Goal: Task Accomplishment & Management: Manage account settings

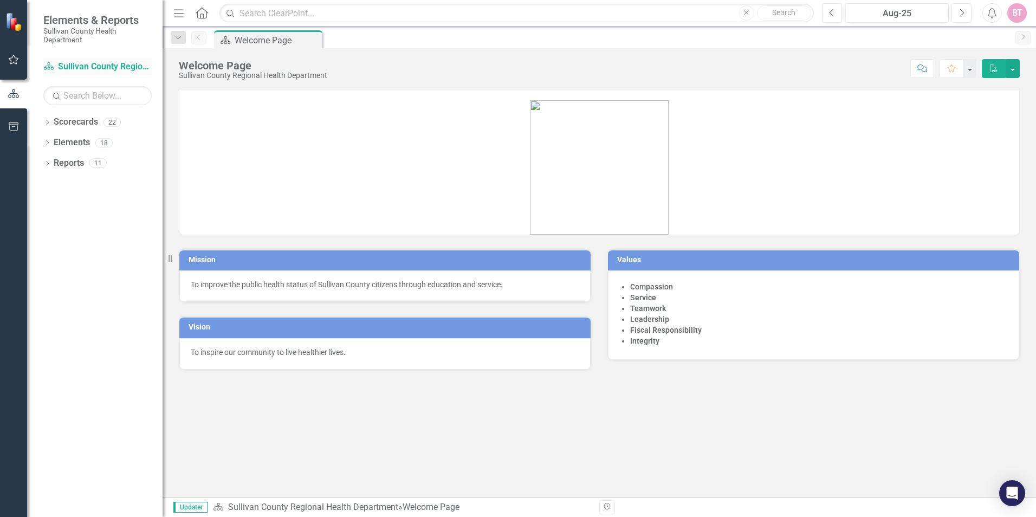
click at [75, 68] on link "Scorecard Sullivan County Regional Health Department" at bounding box center [97, 67] width 108 height 12
click at [50, 126] on icon "Dropdown" at bounding box center [47, 123] width 8 height 6
click at [62, 141] on link "Sullivan County Regional Health Department" at bounding box center [111, 142] width 103 height 12
click at [54, 142] on icon at bounding box center [53, 142] width 3 height 5
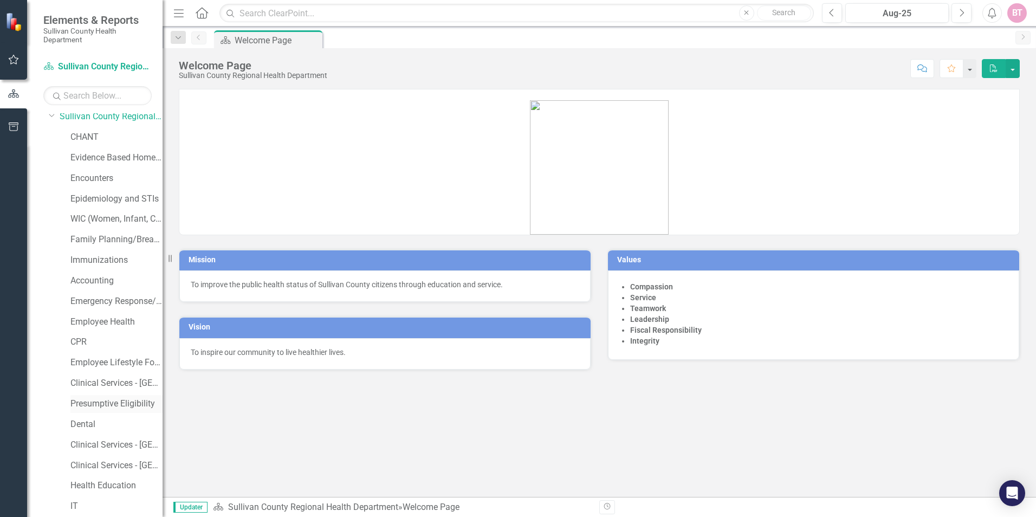
scroll to position [1, 0]
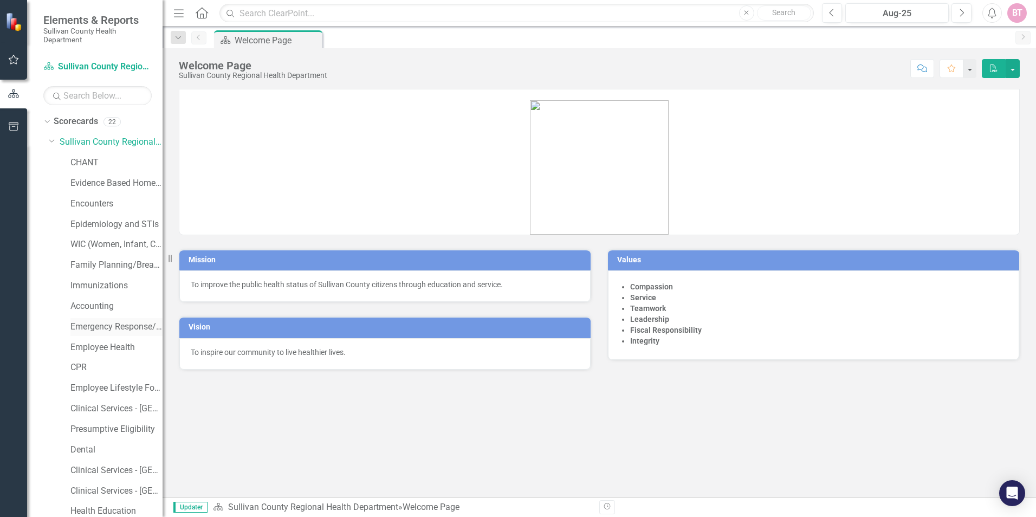
click at [102, 325] on link "Emergency Response/PHEP" at bounding box center [116, 327] width 92 height 12
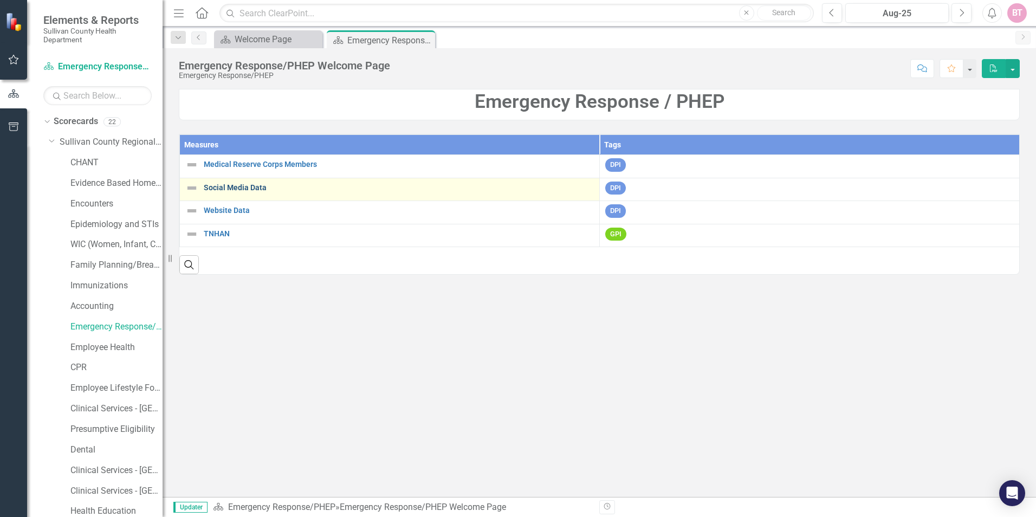
click at [251, 191] on link "Social Media Data" at bounding box center [399, 188] width 390 height 8
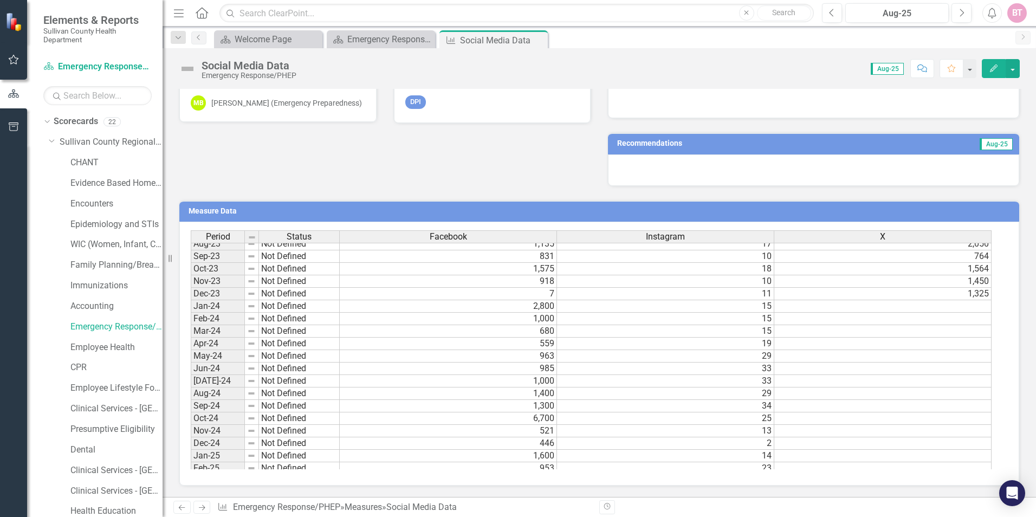
scroll to position [672, 0]
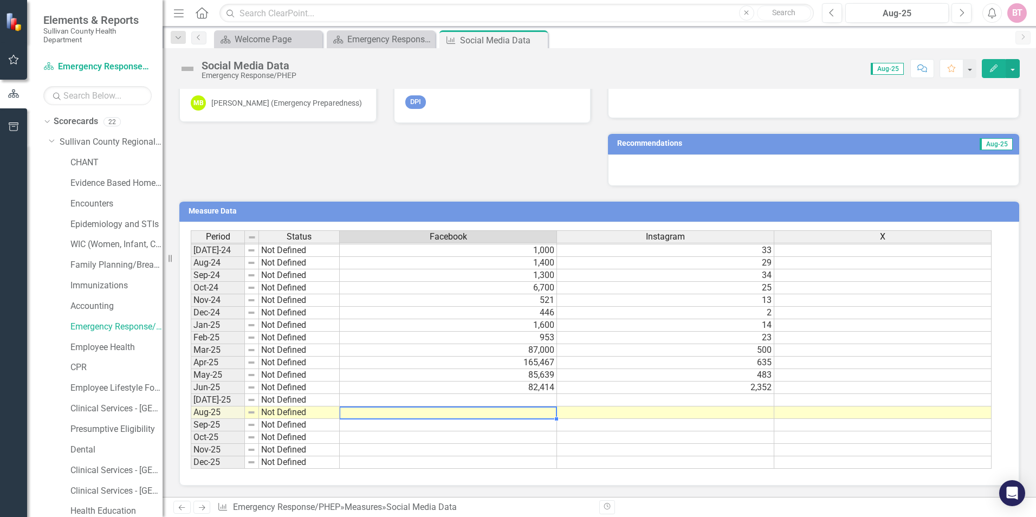
click at [473, 413] on td at bounding box center [448, 412] width 217 height 12
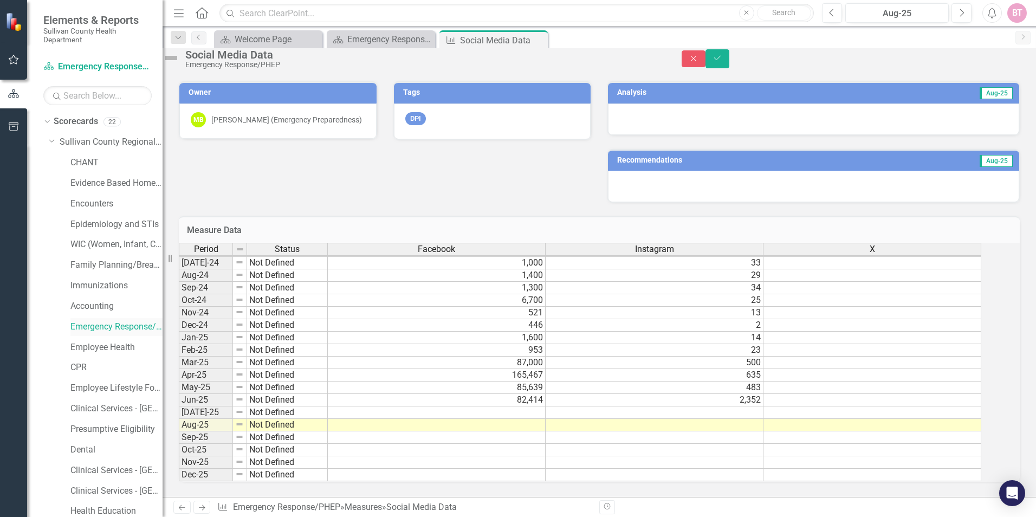
click at [90, 328] on link "Emergency Response/PHEP" at bounding box center [116, 327] width 92 height 12
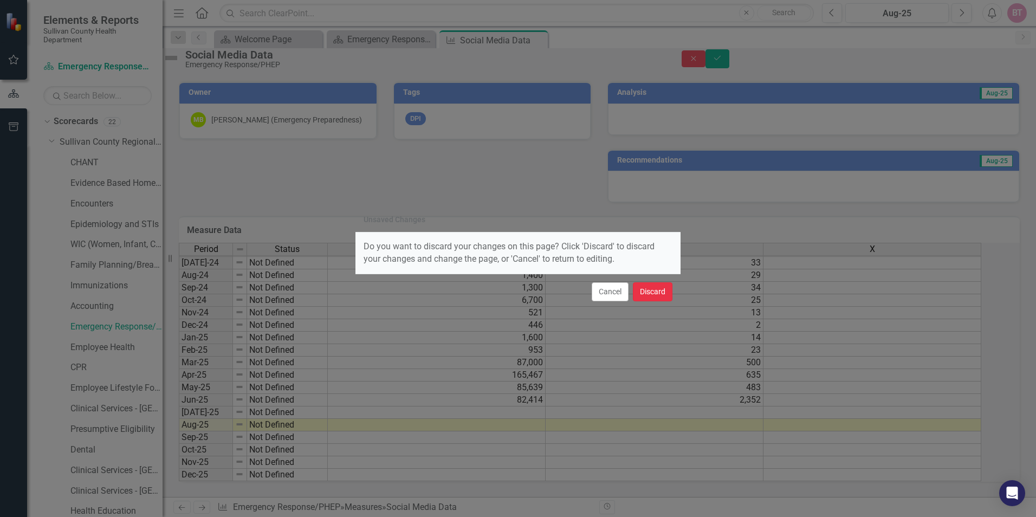
click at [665, 293] on button "Discard" at bounding box center [653, 291] width 40 height 19
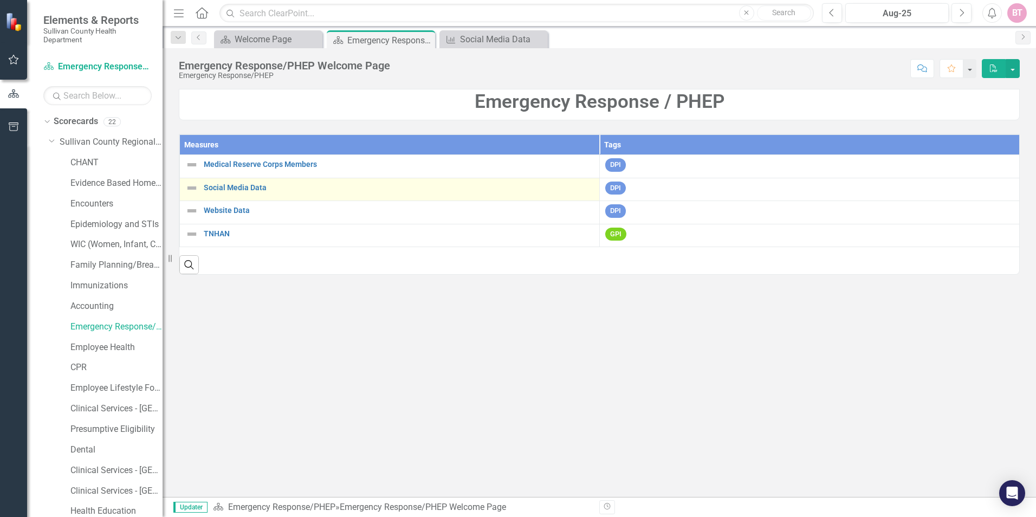
click at [239, 181] on div "Social Media Data" at bounding box center [389, 187] width 408 height 13
click at [240, 187] on link "Social Media Data" at bounding box center [399, 188] width 390 height 8
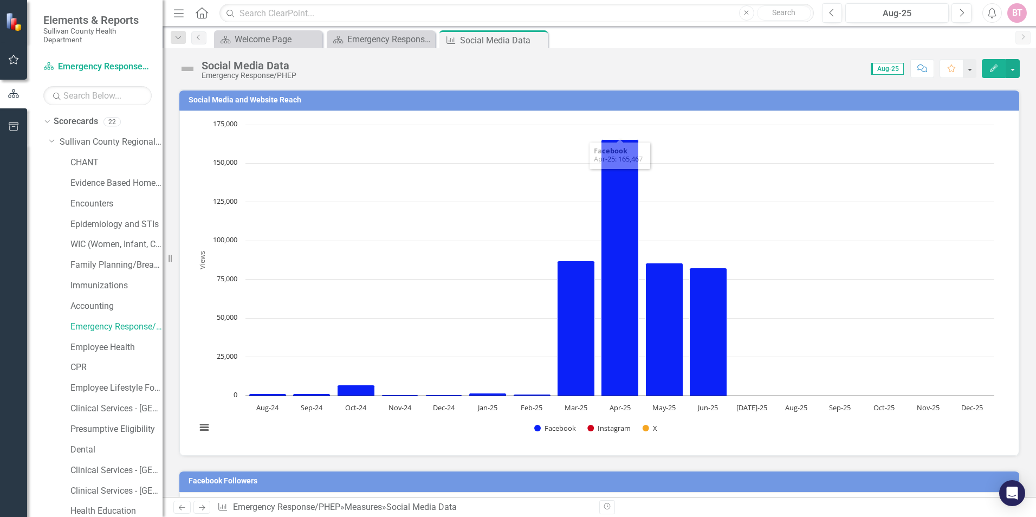
click at [924, 170] on rect "Interactive chart" at bounding box center [595, 281] width 809 height 325
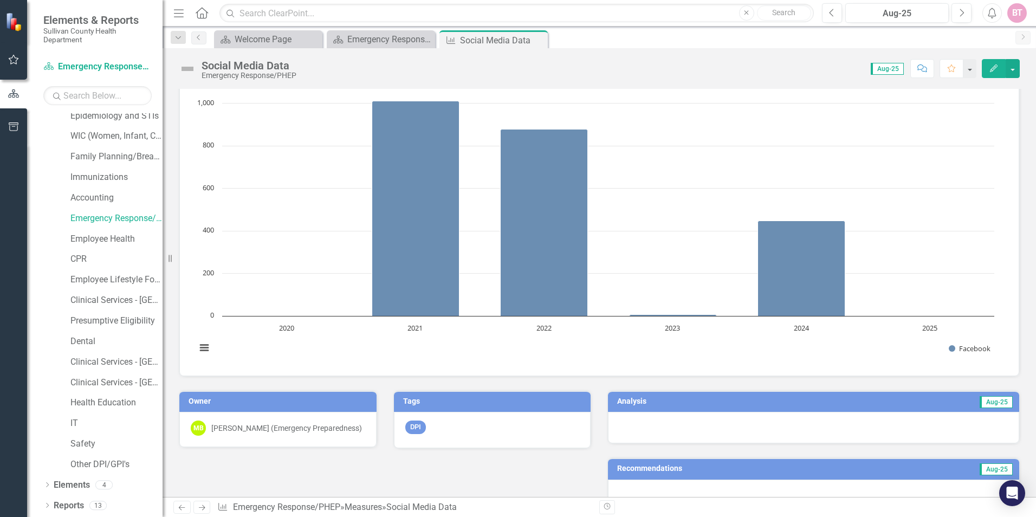
scroll to position [786, 0]
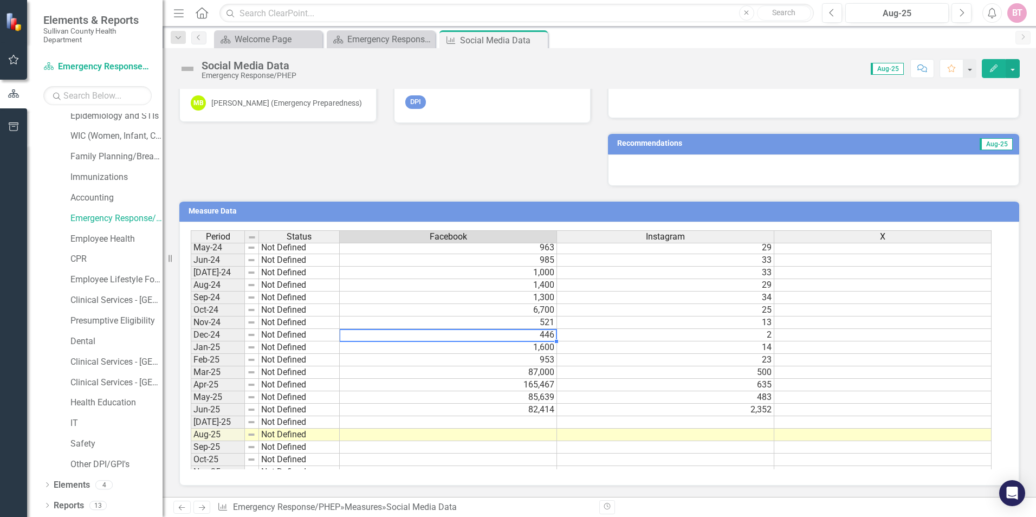
click at [455, 332] on tbody "May-23 Not Defined 981 20 1,542 Jun-23 Not Defined 786 12 1,221 [DATE]-23 Not D…" at bounding box center [591, 291] width 801 height 399
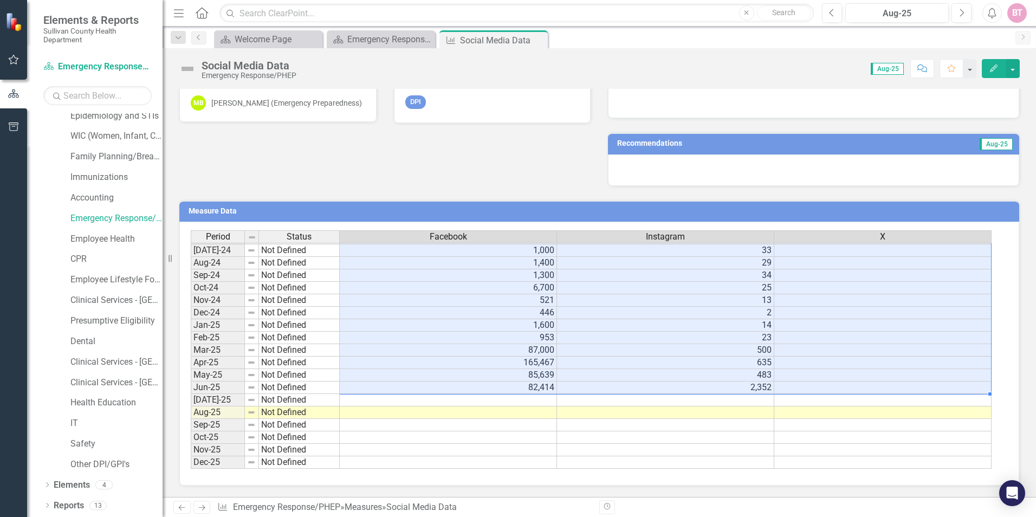
drag, startPoint x: 513, startPoint y: 254, endPoint x: 863, endPoint y: 391, distance: 375.8
click at [863, 391] on tbody "Jun-23 Not Defined 786 12 1,221 [DATE]-23 Not Defined 640 11 1,681 Aug-23 Not D…" at bounding box center [591, 275] width 801 height 387
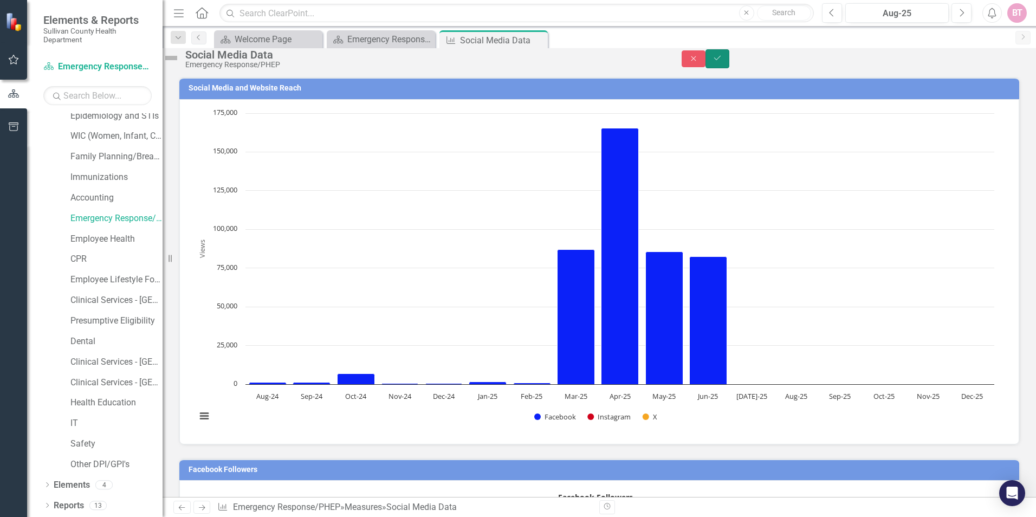
click at [729, 68] on button "Save" at bounding box center [717, 58] width 24 height 19
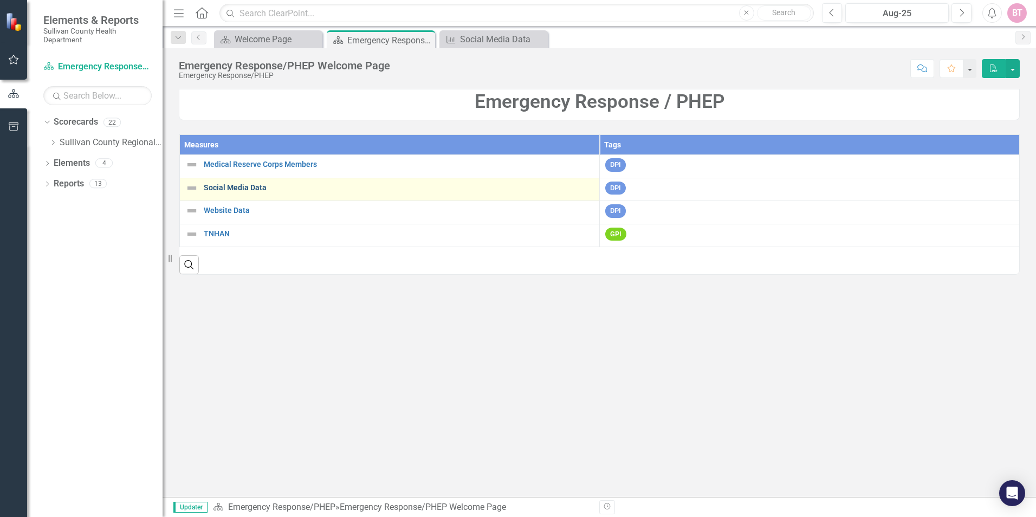
click at [251, 187] on link "Social Media Data" at bounding box center [399, 188] width 390 height 8
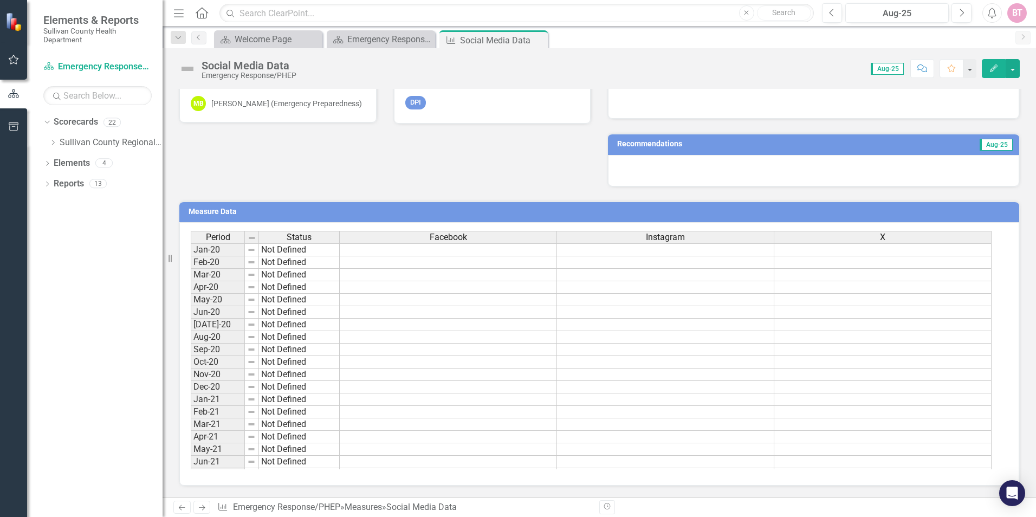
drag, startPoint x: 167, startPoint y: 259, endPoint x: 96, endPoint y: 259, distance: 71.0
click at [96, 259] on div "Elements & Reports Sullivan County Health Department Scorecard Emergency Respon…" at bounding box center [81, 258] width 162 height 517
click at [974, 69] on button "button" at bounding box center [969, 68] width 14 height 19
click at [1009, 69] on button "button" at bounding box center [1012, 68] width 14 height 19
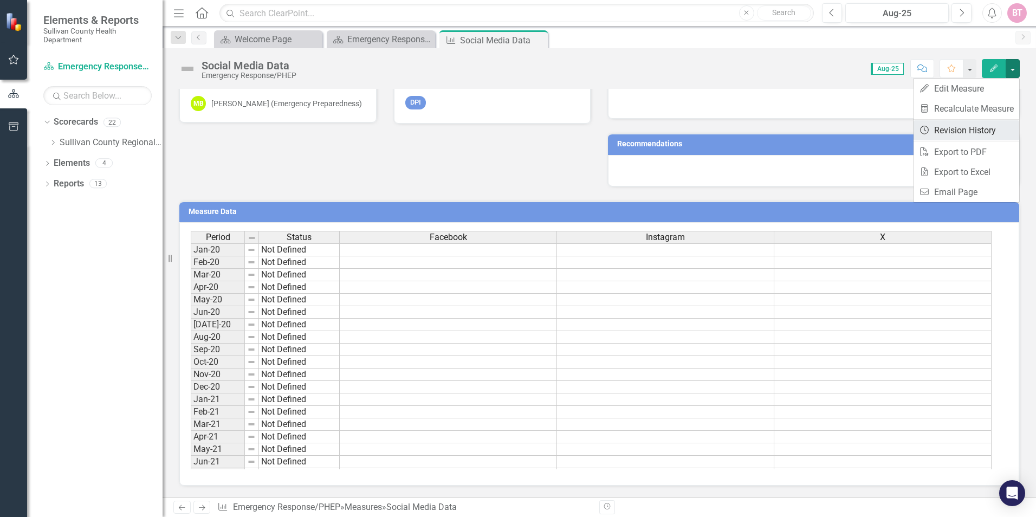
click at [986, 128] on link "Revision History Revision History" at bounding box center [966, 130] width 106 height 20
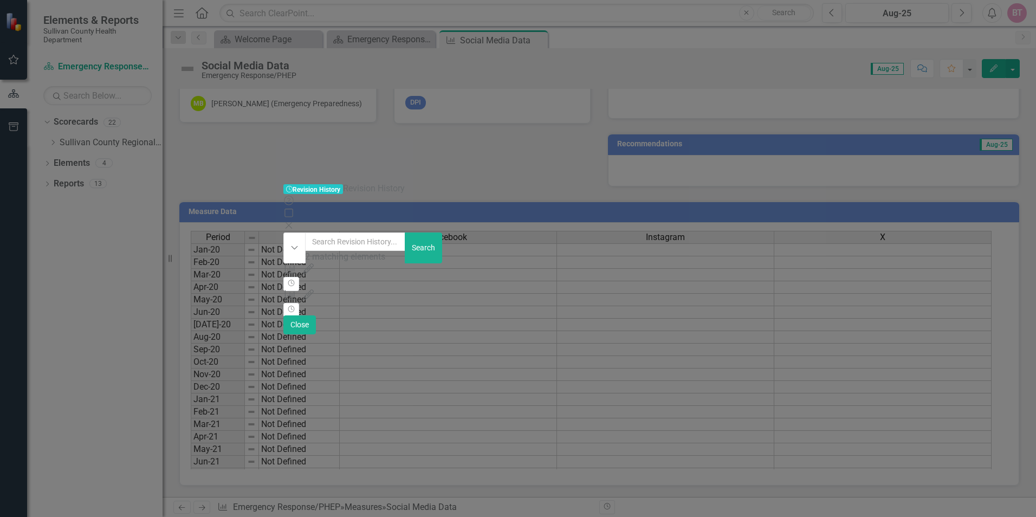
click at [283, 275] on div "Measure 1767204 (Social Media Data) Period Data Updated by [PERSON_NAME] (PIO &…" at bounding box center [516, 281] width 467 height 12
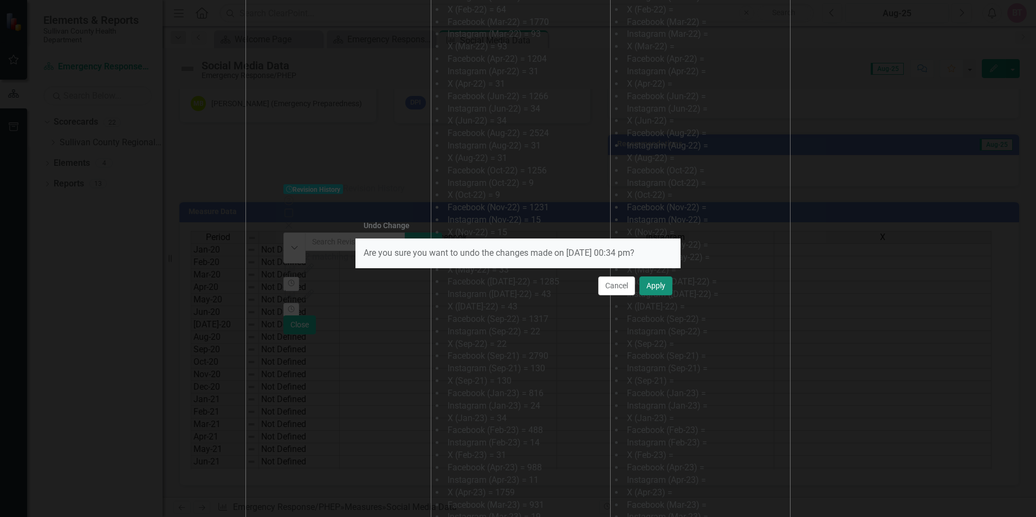
click at [654, 282] on button "Apply" at bounding box center [655, 285] width 33 height 19
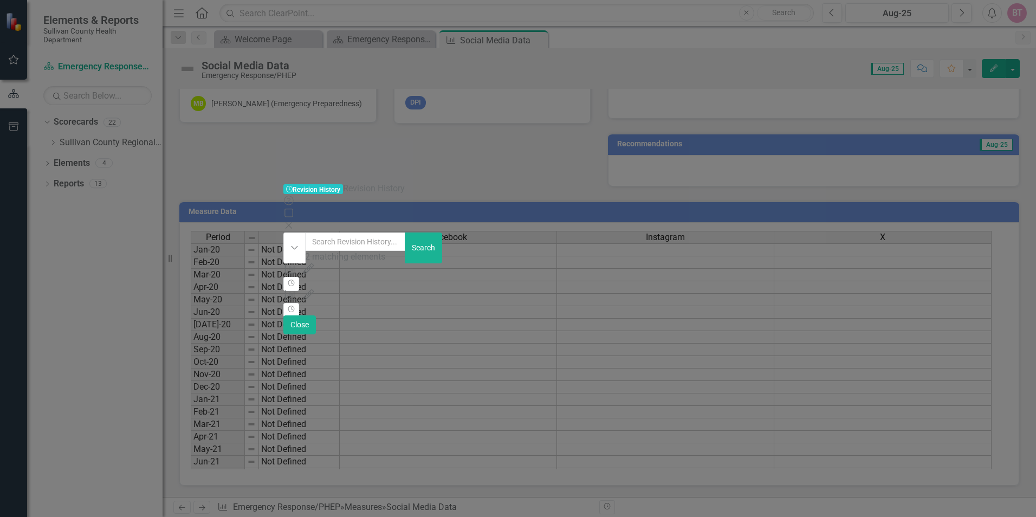
click at [283, 312] on div "Revision History Revision History Revision History Help Maximize Close Dropdown…" at bounding box center [517, 258] width 469 height 151
click at [283, 311] on div "Revision History Revision History Revision History Help Maximize Close Dropdown…" at bounding box center [517, 258] width 469 height 151
click at [294, 221] on icon "Close" at bounding box center [288, 225] width 11 height 9
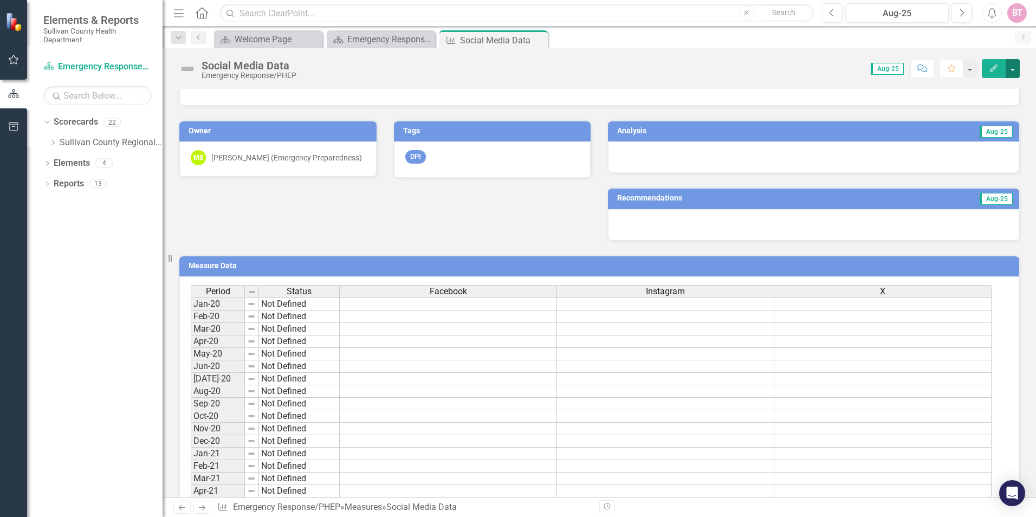
click at [1010, 76] on button "button" at bounding box center [1012, 68] width 14 height 19
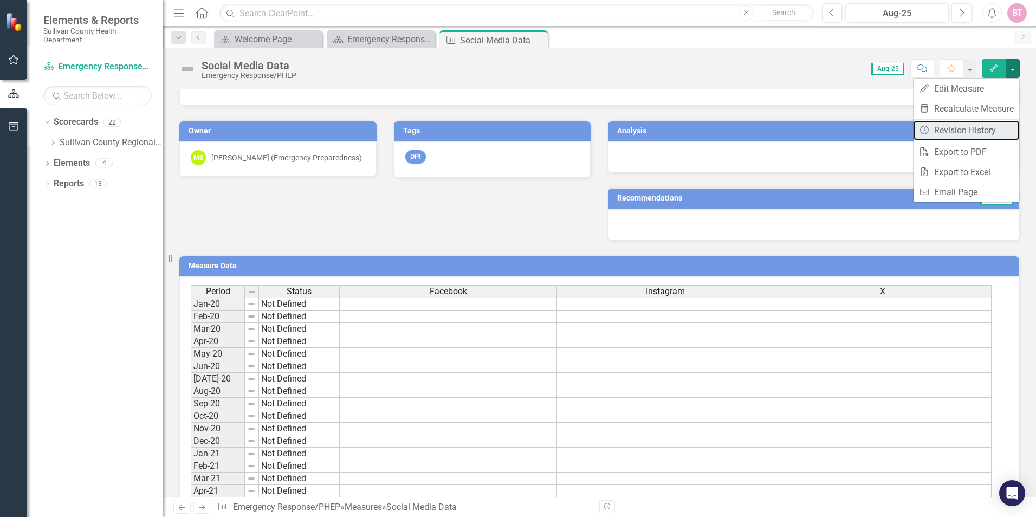
click at [983, 133] on link "Revision History Revision History" at bounding box center [966, 130] width 106 height 20
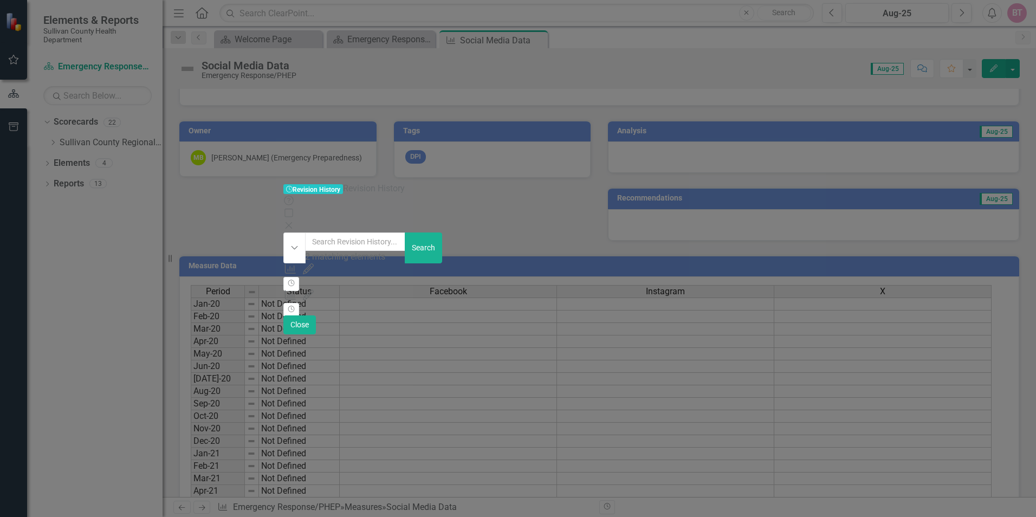
click at [564, 288] on div "Emergency Response/PHEP" at bounding box center [516, 294] width 467 height 12
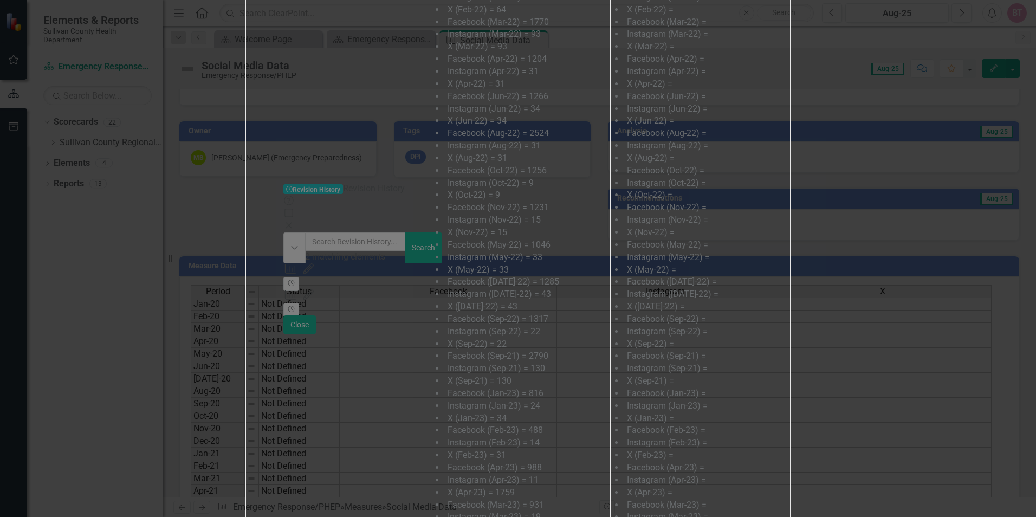
click at [564, 87] on div "Revision History Help Maximize Close Social Media Data Emergency Response/PHEP …" at bounding box center [518, 258] width 1036 height 517
drag, startPoint x: 564, startPoint y: 87, endPoint x: 569, endPoint y: 118, distance: 30.8
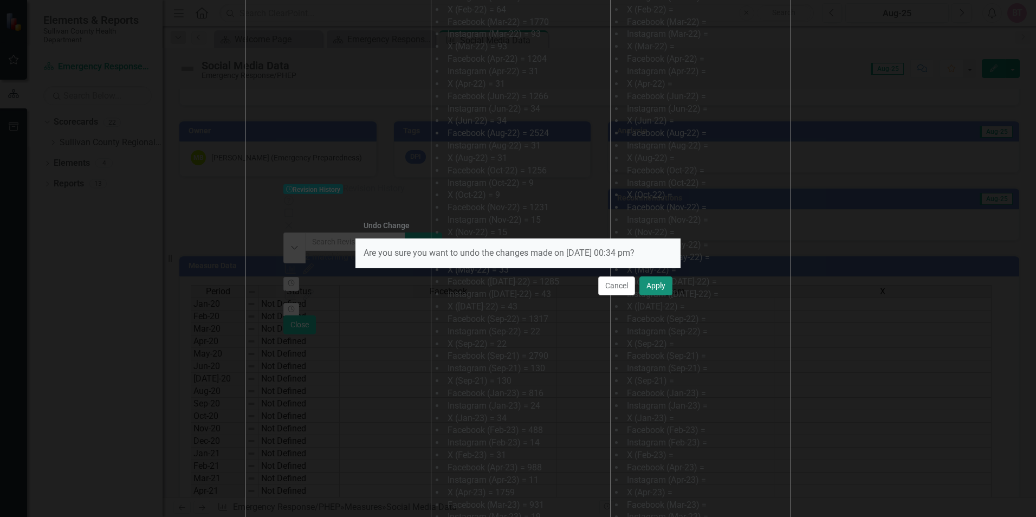
click at [664, 284] on button "Apply" at bounding box center [655, 285] width 33 height 19
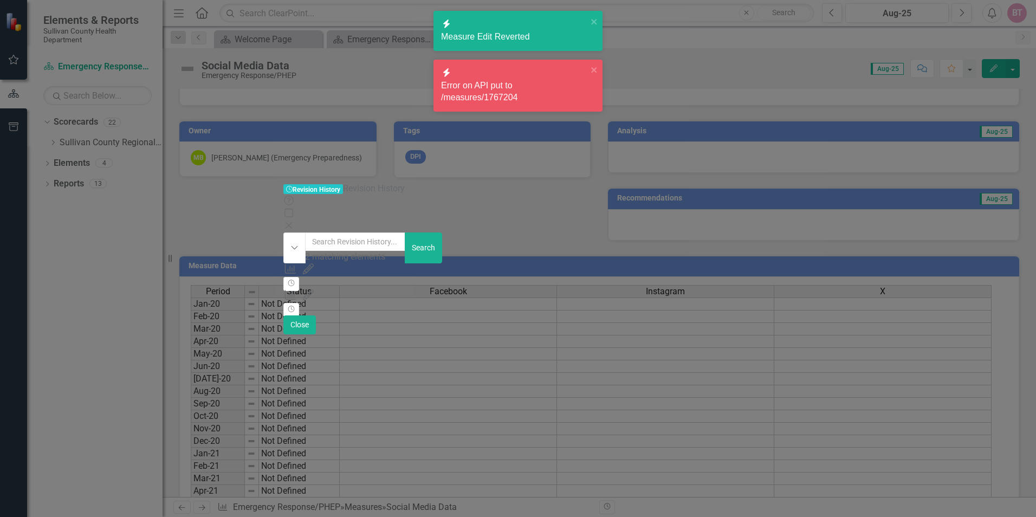
click at [534, 80] on div "Error on API put to /measures/1767204" at bounding box center [514, 92] width 146 height 25
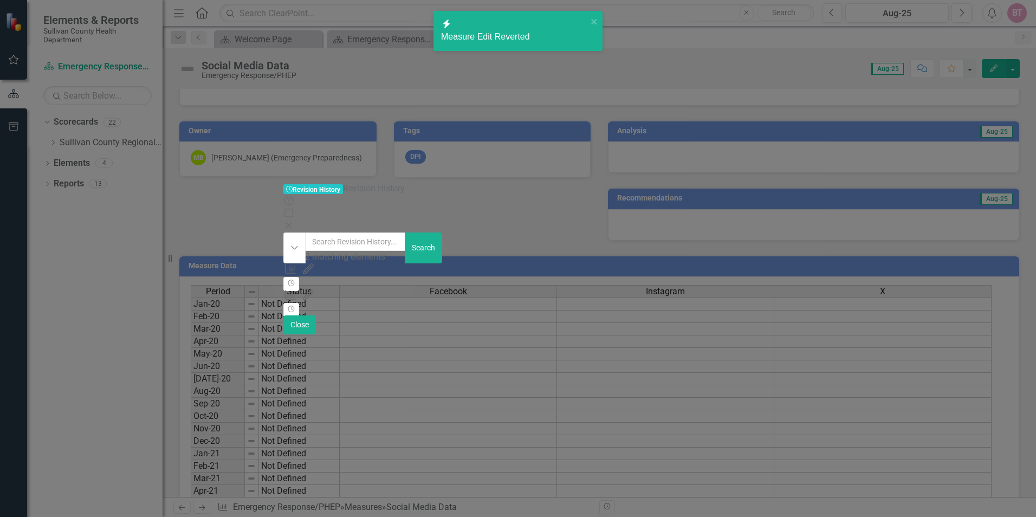
click at [516, 31] on div "Measure Edit Reverted" at bounding box center [514, 37] width 146 height 12
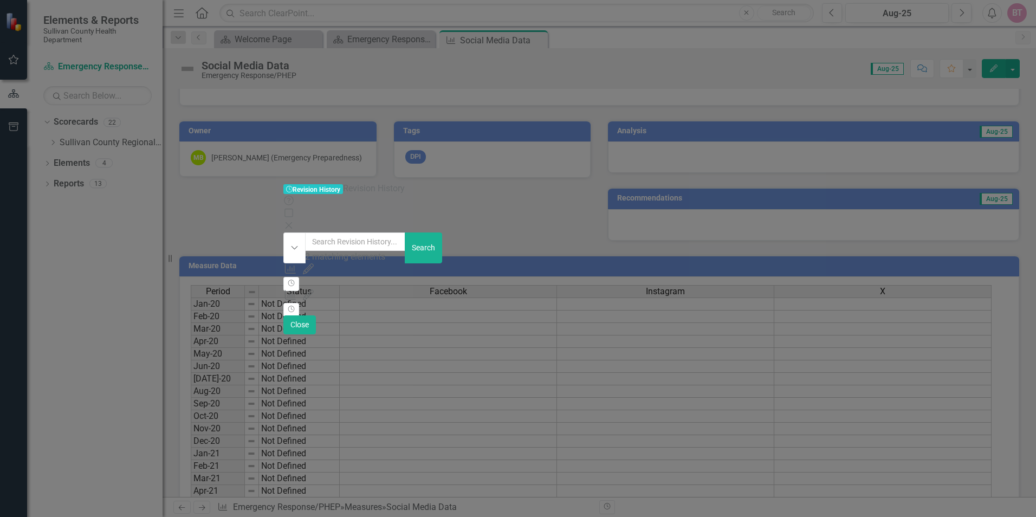
click at [283, 275] on div "Measure 1767204 (Social Media Data) Period Data Updated by [PERSON_NAME] (PIO &…" at bounding box center [516, 281] width 467 height 12
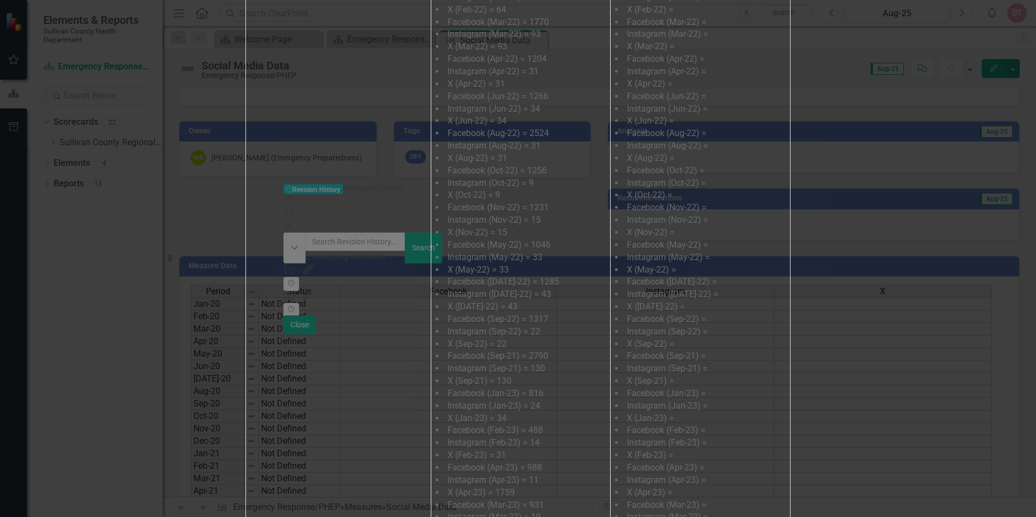
click at [225, 77] on div "Revision History Help Maximize Close Social Media Data Emergency Response/PHEP …" at bounding box center [518, 258] width 1036 height 517
drag, startPoint x: 225, startPoint y: 77, endPoint x: 178, endPoint y: 88, distance: 48.4
click at [245, 88] on div "Revision History Help Maximize Close Social Media Data Emergency Response/PHEP …" at bounding box center [517, 258] width 544 height 1979
click at [245, 82] on div "Revision History Help Maximize Close Social Media Data Emergency Response/PHEP …" at bounding box center [517, 258] width 544 height 1979
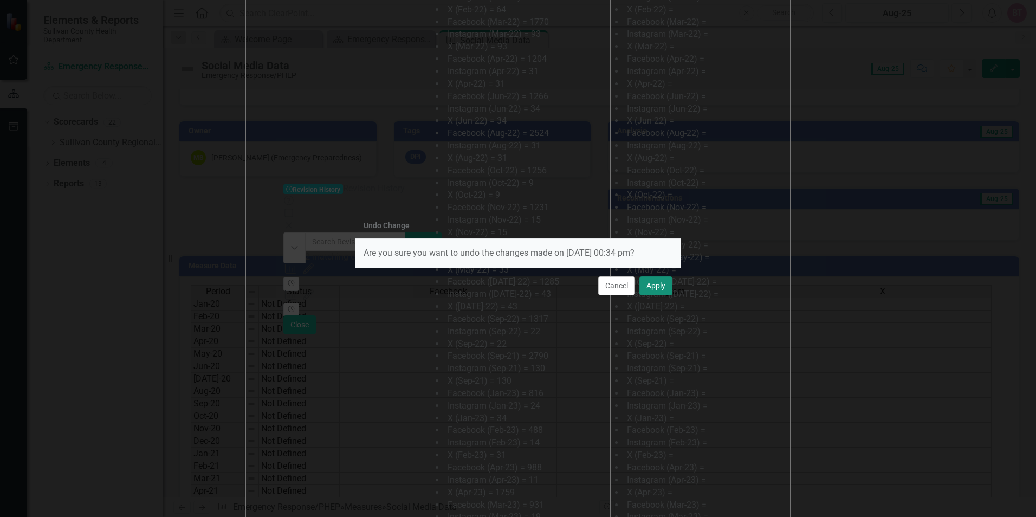
click at [662, 289] on button "Apply" at bounding box center [655, 285] width 33 height 19
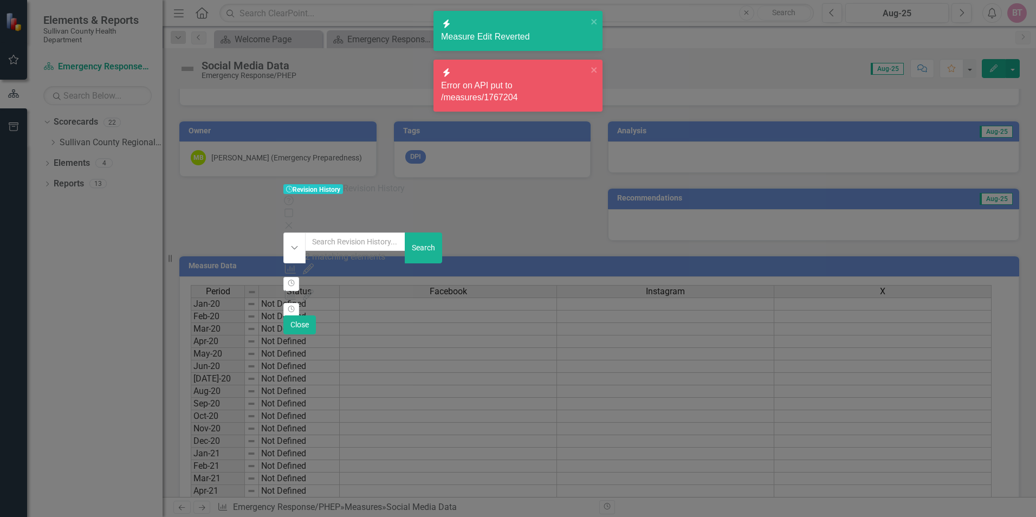
click at [303, 263] on icon "Edited" at bounding box center [308, 268] width 11 height 11
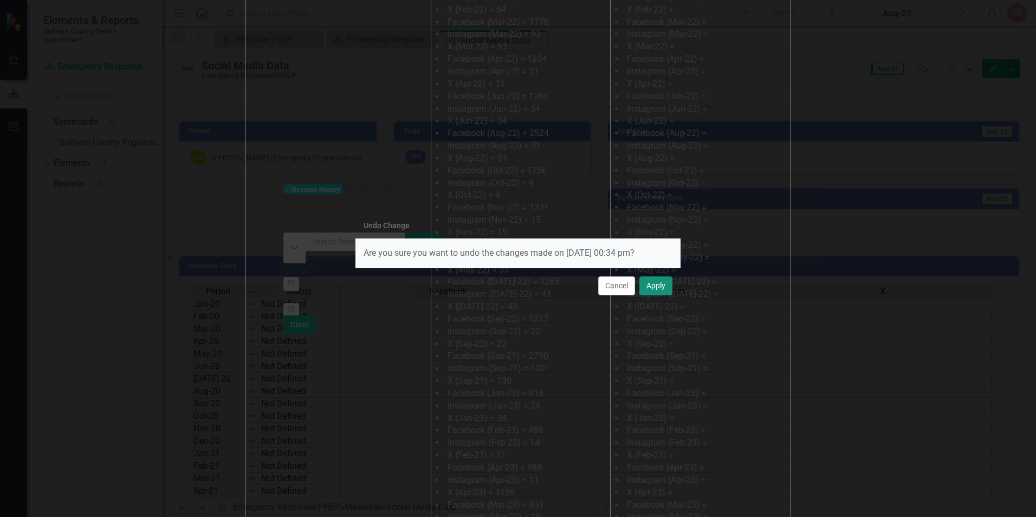
click at [653, 284] on button "Apply" at bounding box center [655, 285] width 33 height 19
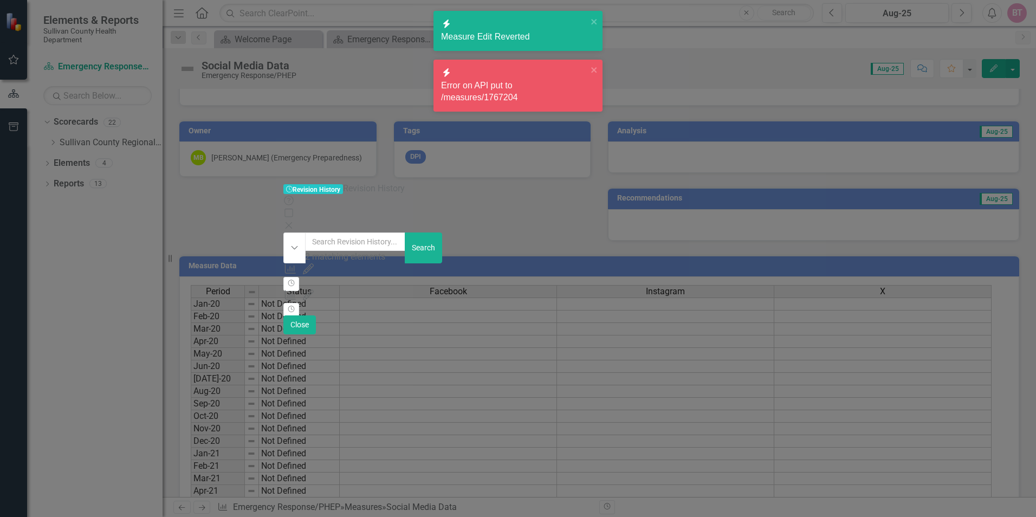
click at [292, 222] on icon at bounding box center [288, 225] width 6 height 6
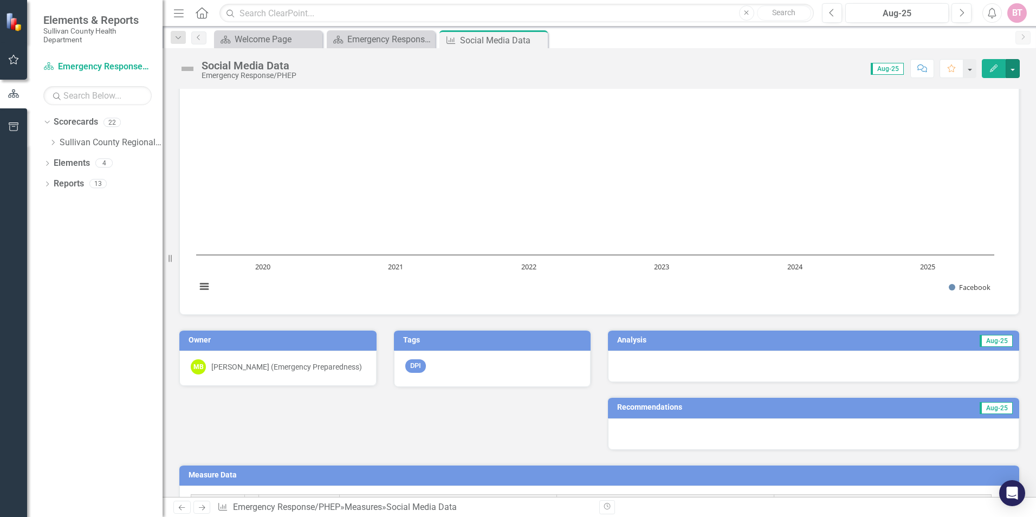
scroll to position [515, 0]
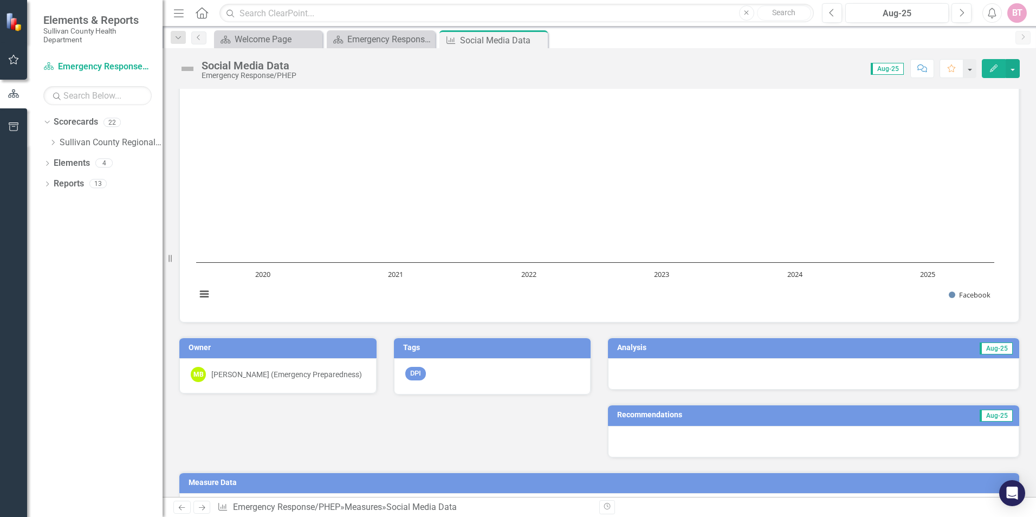
click at [897, 68] on span "Aug-25" at bounding box center [886, 69] width 33 height 12
click at [922, 70] on icon "Comment" at bounding box center [922, 68] width 10 height 8
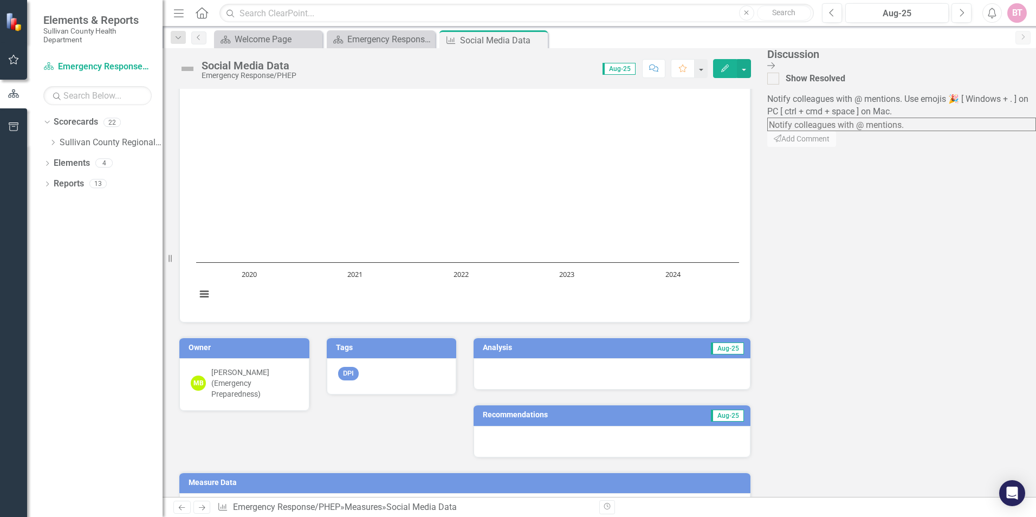
click at [775, 67] on icon "Close Discussion Bar" at bounding box center [771, 65] width 8 height 9
